Goal: Task Accomplishment & Management: Use online tool/utility

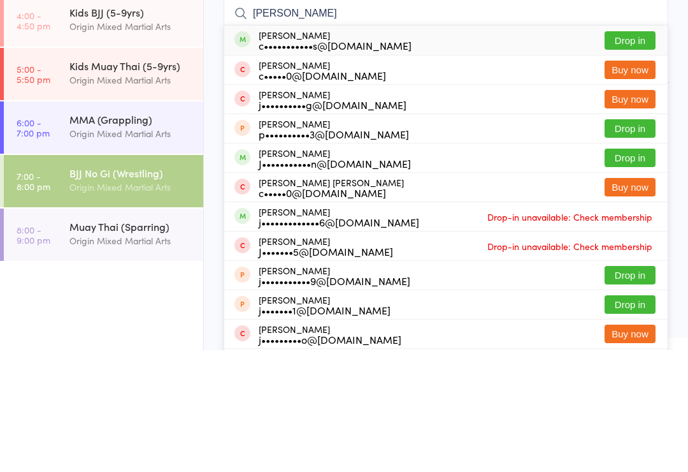
type input "[PERSON_NAME]"
click at [637, 153] on button "Drop in" at bounding box center [630, 162] width 51 height 18
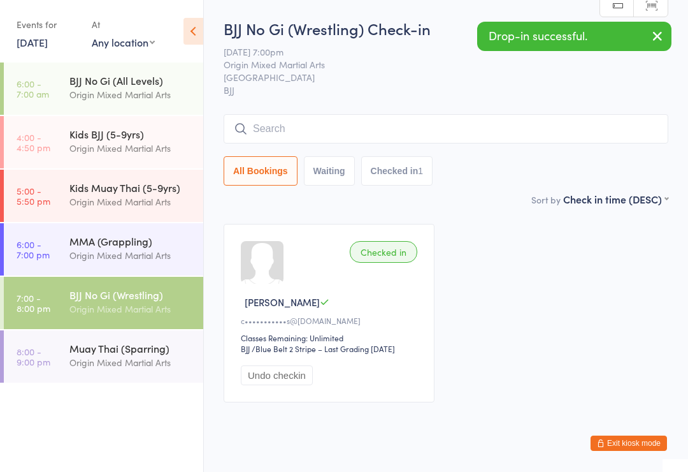
click at [282, 372] on button "Undo checkin" at bounding box center [277, 375] width 72 height 20
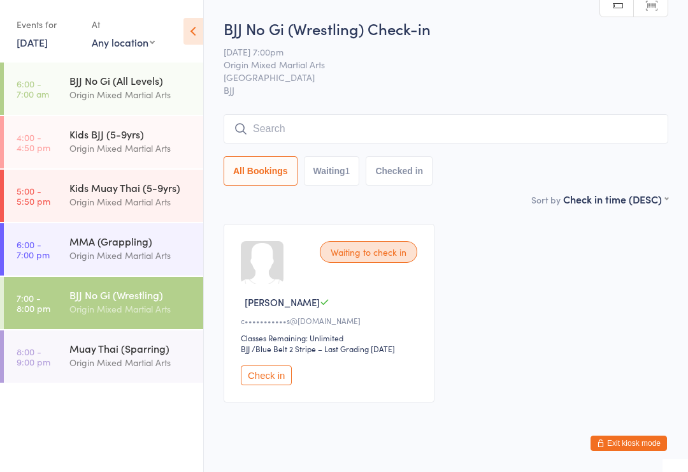
click at [138, 305] on div "Origin Mixed Martial Arts" at bounding box center [130, 308] width 123 height 15
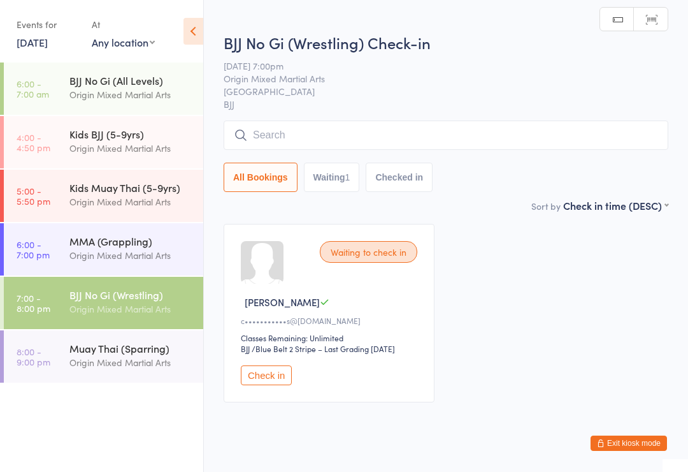
click at [380, 127] on input "search" at bounding box center [446, 134] width 445 height 29
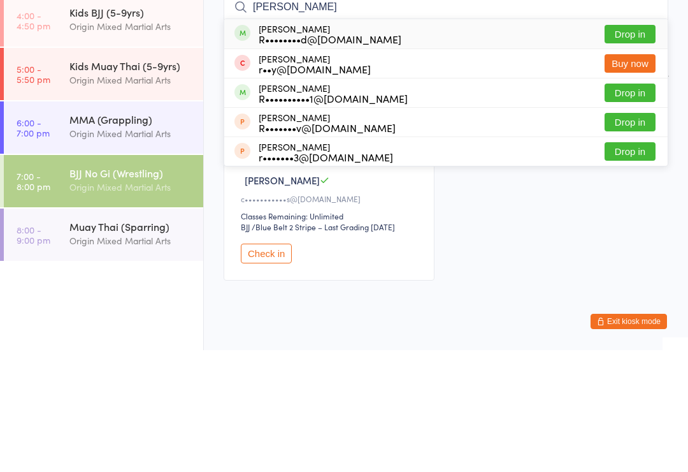
type input "[PERSON_NAME]"
click at [629, 205] on button "Drop in" at bounding box center [630, 214] width 51 height 18
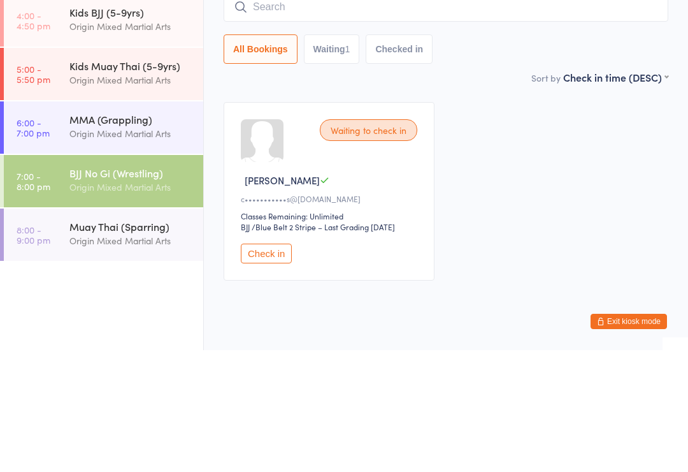
scroll to position [36, 0]
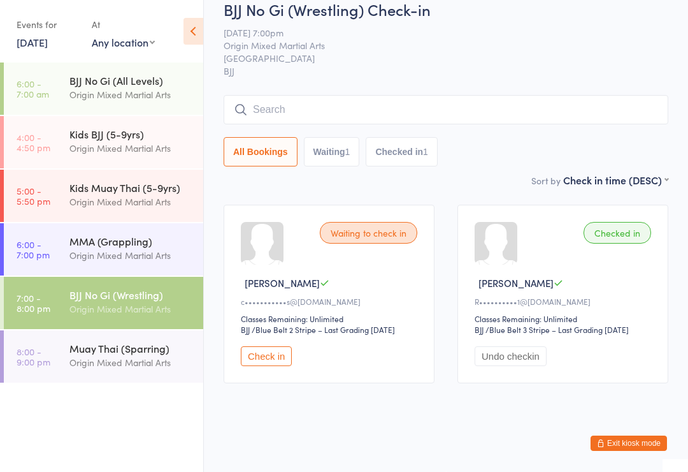
click at [315, 95] on input "search" at bounding box center [446, 109] width 445 height 29
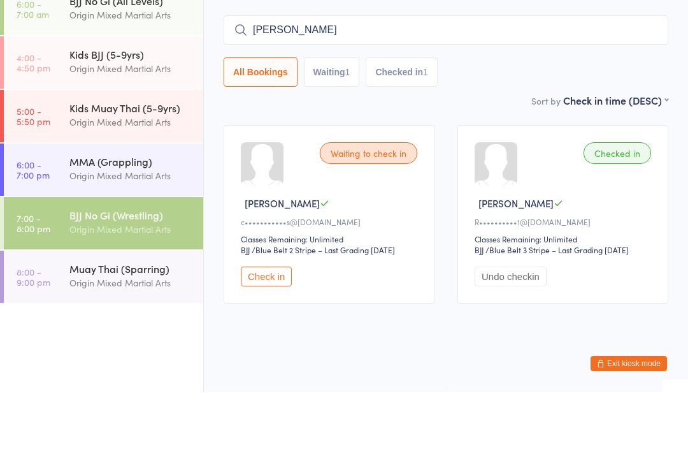
type input "[PERSON_NAME]"
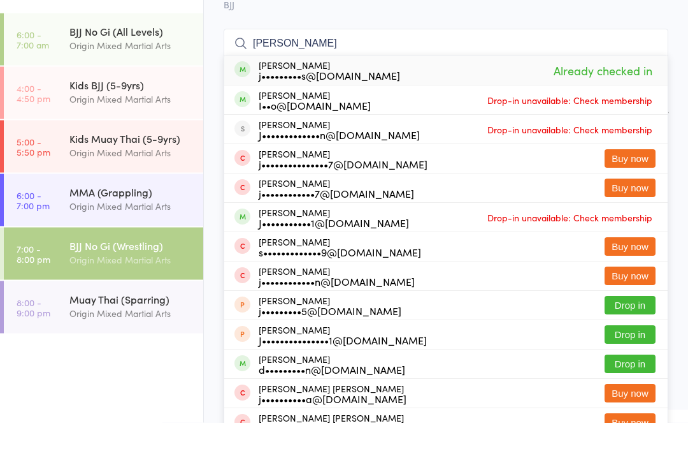
type input "[PERSON_NAME]"
click at [456, 105] on div "[PERSON_NAME] j•••••••••s@[DOMAIN_NAME] Already checked in" at bounding box center [446, 119] width 444 height 29
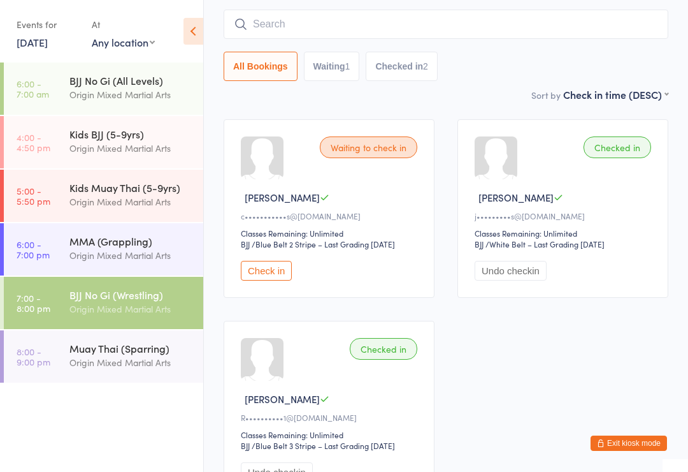
scroll to position [105, 0]
click at [52, 247] on link "6:00 - 7:00 pm MMA (Grappling) Origin Mixed Martial Arts" at bounding box center [103, 249] width 199 height 52
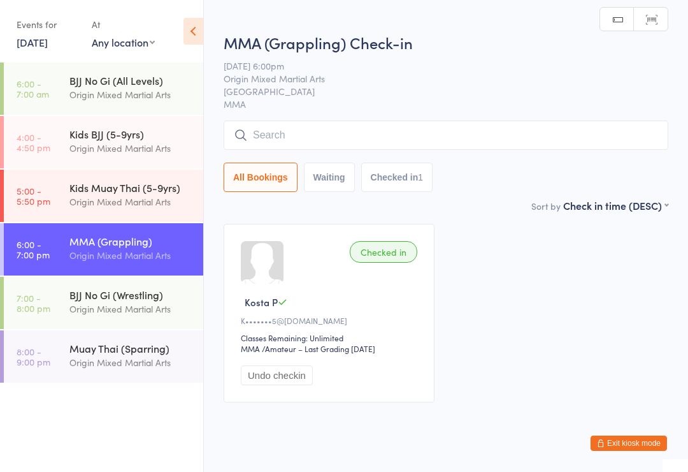
click at [447, 131] on input "search" at bounding box center [446, 134] width 445 height 29
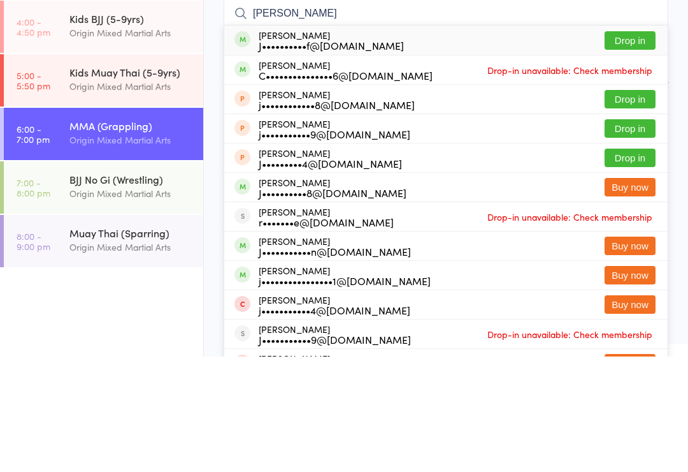
type input "[PERSON_NAME]"
click at [634, 147] on button "Drop in" at bounding box center [630, 156] width 51 height 18
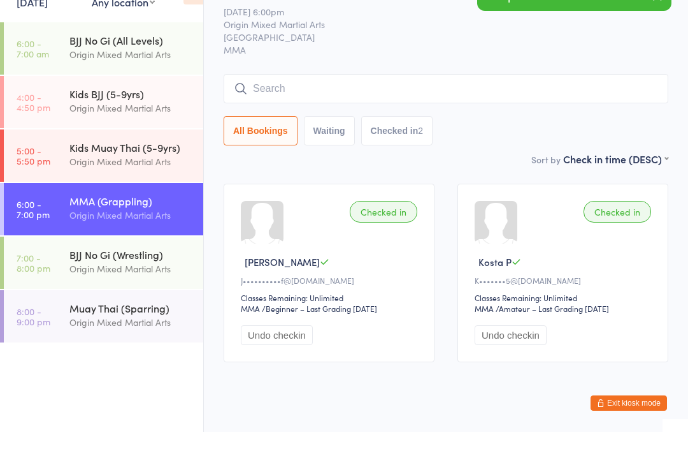
scroll to position [36, 0]
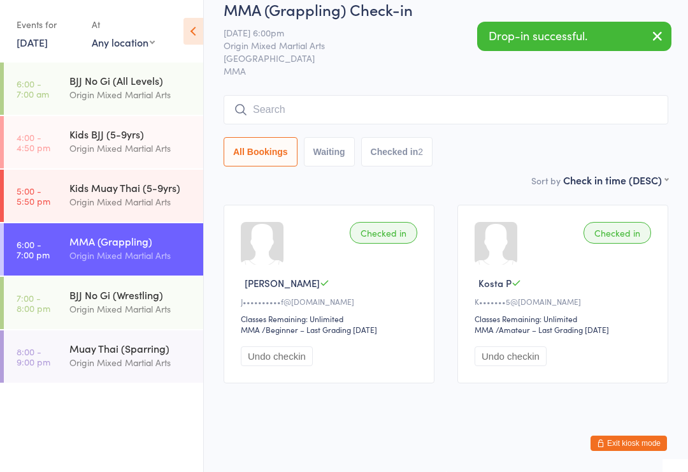
click at [89, 296] on div "BJJ No Gi (Wrestling)" at bounding box center [130, 294] width 123 height 14
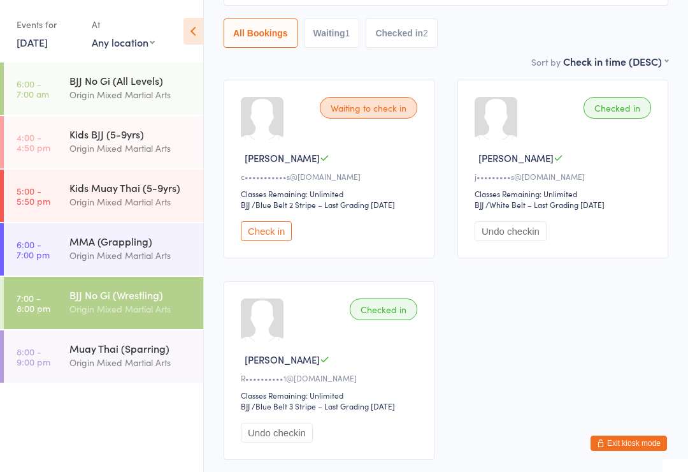
scroll to position [141, 0]
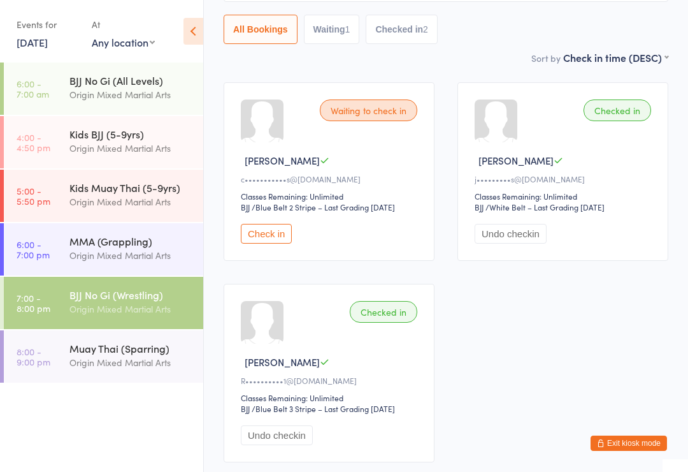
click at [328, 29] on button "Waiting 1" at bounding box center [332, 29] width 56 height 29
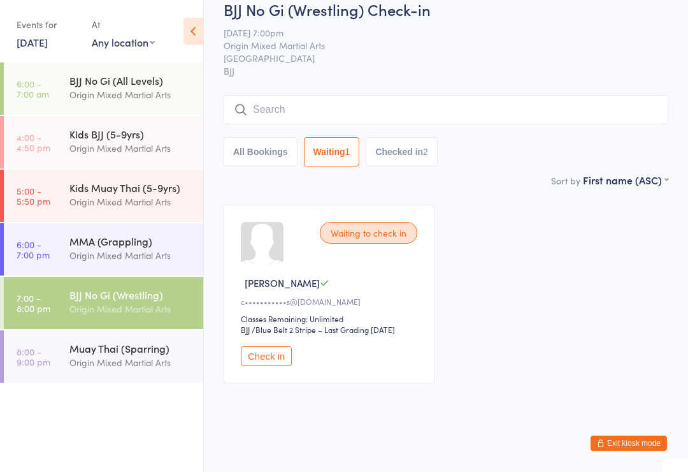
scroll to position [16, 0]
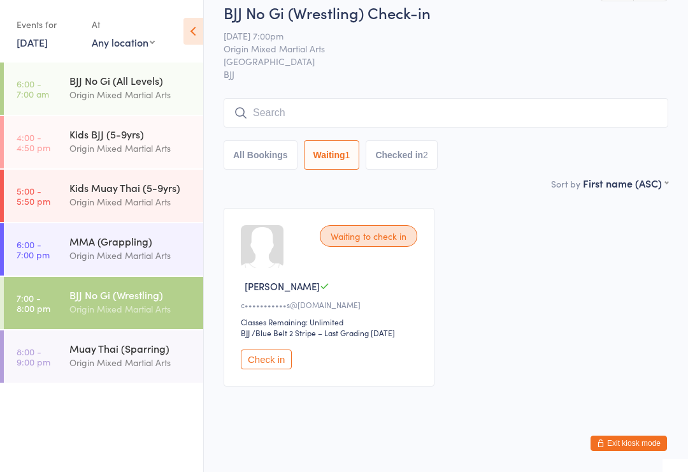
click at [417, 149] on button "Checked in 2" at bounding box center [402, 154] width 72 height 29
select select "5"
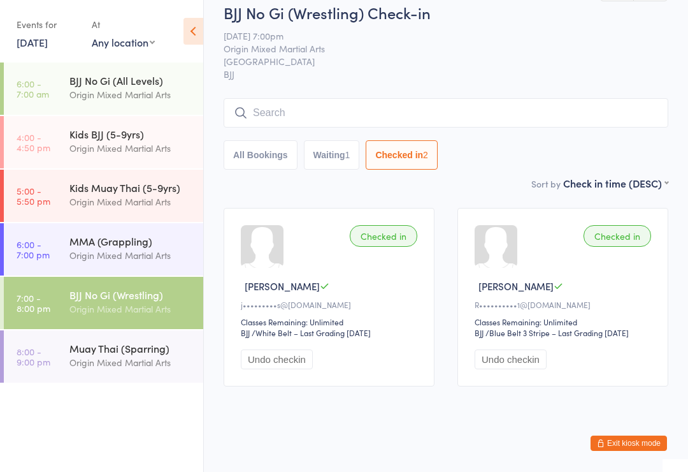
click at [247, 156] on button "All Bookings" at bounding box center [261, 154] width 74 height 29
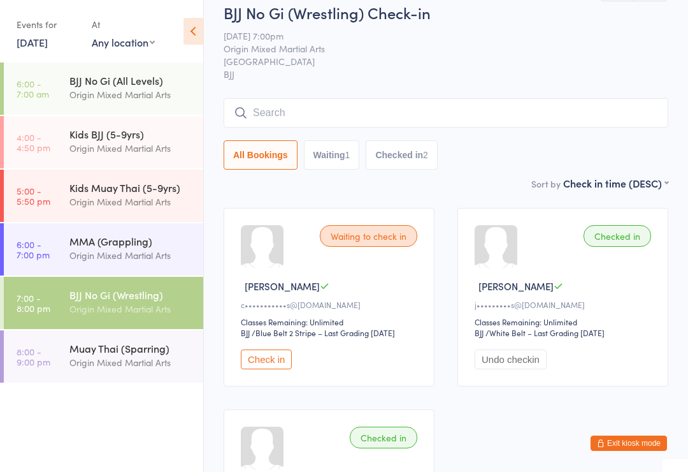
click at [505, 106] on input "search" at bounding box center [446, 112] width 445 height 29
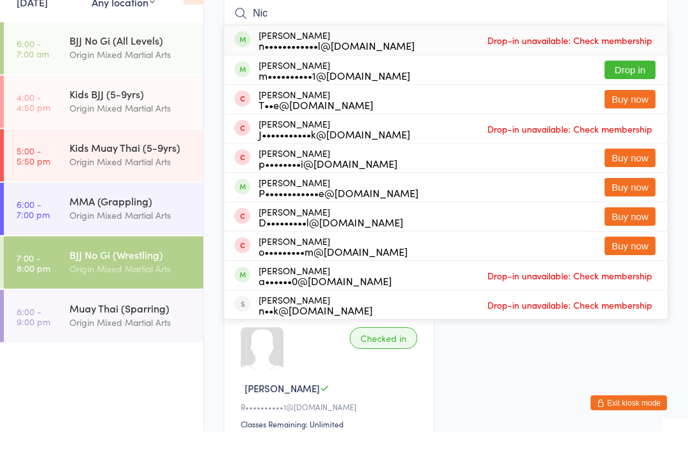
scroll to position [75, 0]
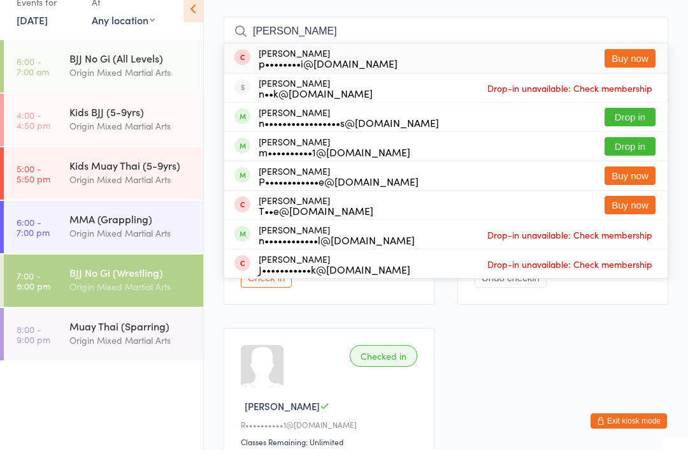
type input "[PERSON_NAME]"
click at [631, 130] on button "Drop in" at bounding box center [630, 139] width 51 height 18
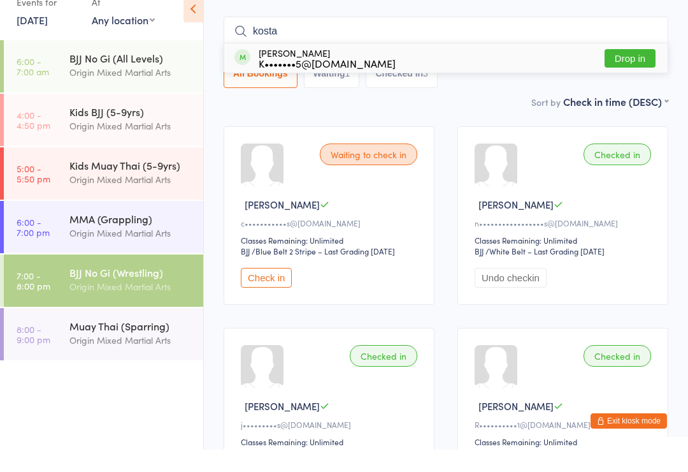
type input "kosta"
click at [631, 71] on button "Drop in" at bounding box center [630, 80] width 51 height 18
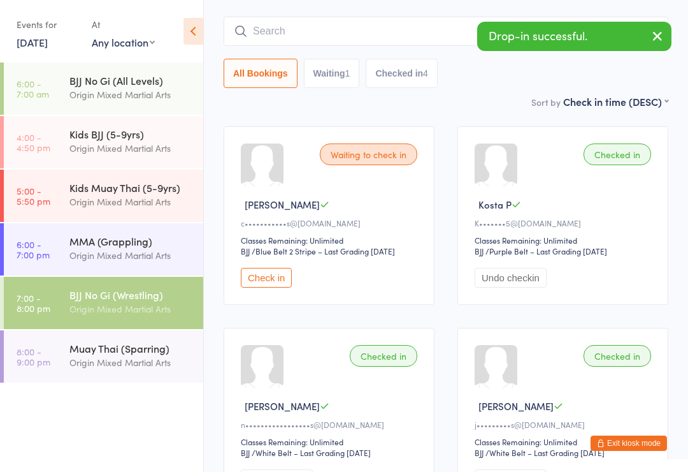
click at [653, 35] on icon "button" at bounding box center [657, 36] width 15 height 16
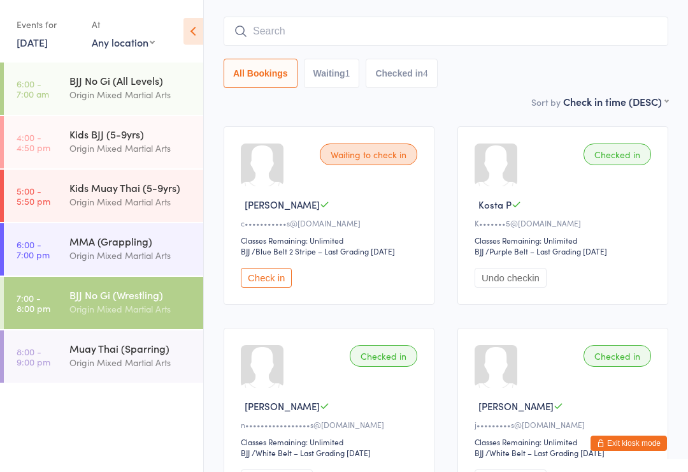
click at [270, 30] on input "search" at bounding box center [446, 31] width 445 height 29
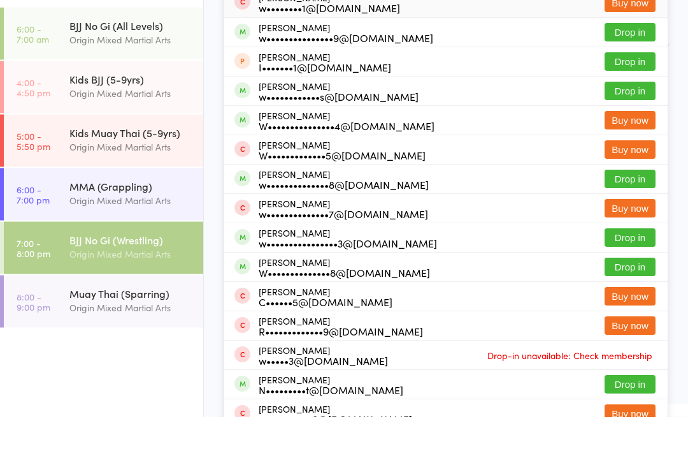
type input "[PERSON_NAME]"
click at [619, 225] on button "Drop in" at bounding box center [630, 234] width 51 height 18
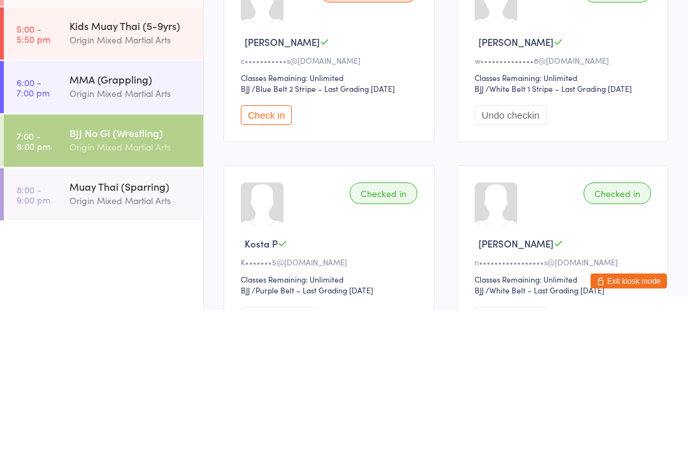
click at [50, 346] on time "8:00 - 9:00 pm" at bounding box center [34, 356] width 34 height 20
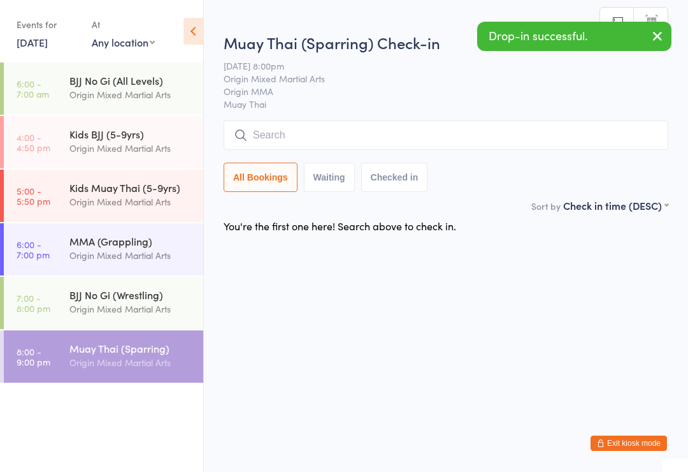
click at [287, 144] on input "search" at bounding box center [446, 134] width 445 height 29
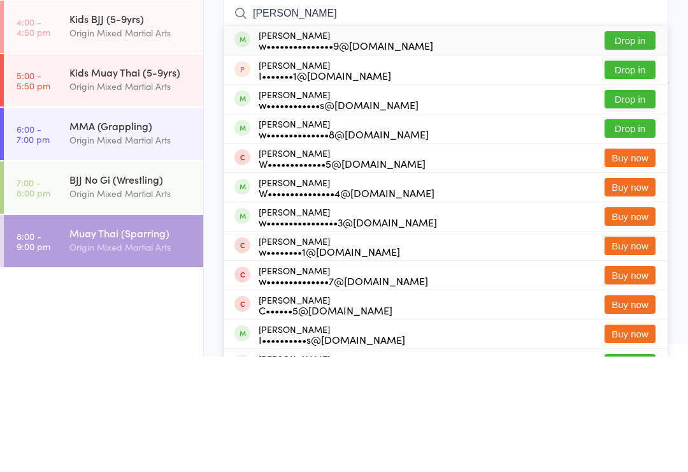
type input "[PERSON_NAME]"
click at [613, 234] on button "Drop in" at bounding box center [630, 243] width 51 height 18
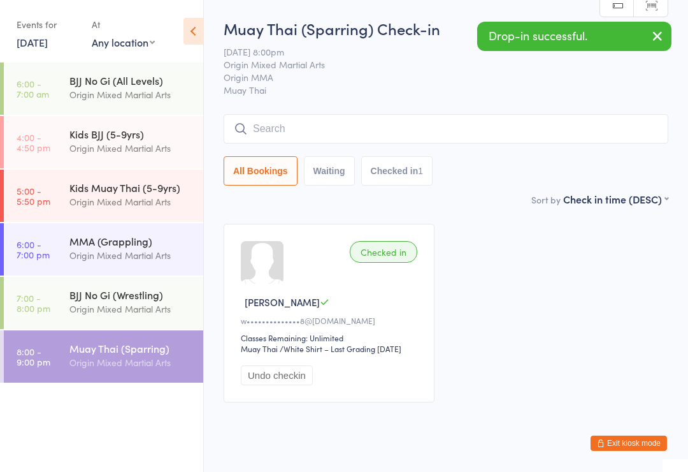
click at [280, 121] on input "search" at bounding box center [446, 128] width 445 height 29
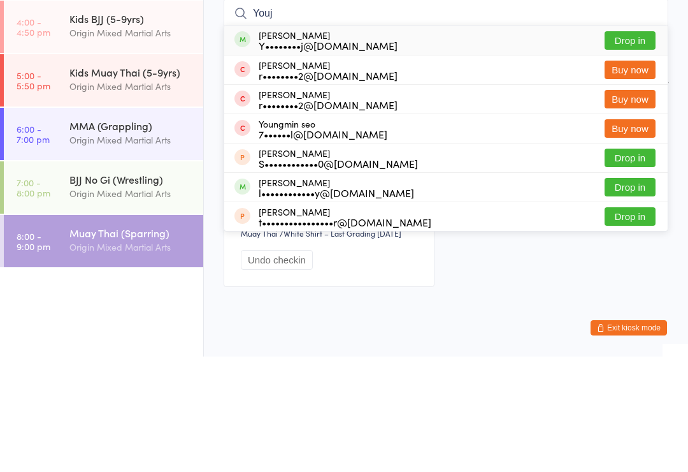
type input "Youj"
click at [640, 147] on button "Drop in" at bounding box center [630, 156] width 51 height 18
